Goal: Find contact information

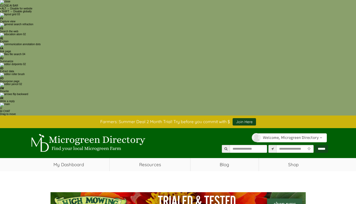
select select "Language Translate Widget"
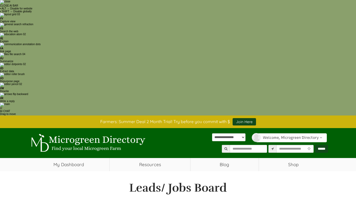
select select "Language Translate Widget"
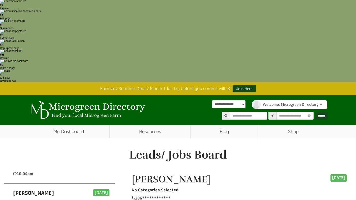
scroll to position [1771, 0]
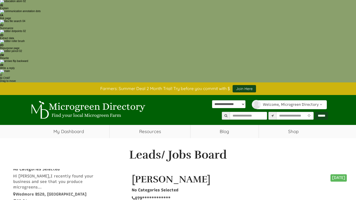
scroll to position [1822, 0]
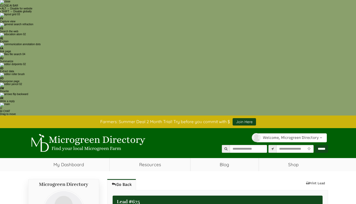
select select "Language Translate Widget"
